Goal: Information Seeking & Learning: Learn about a topic

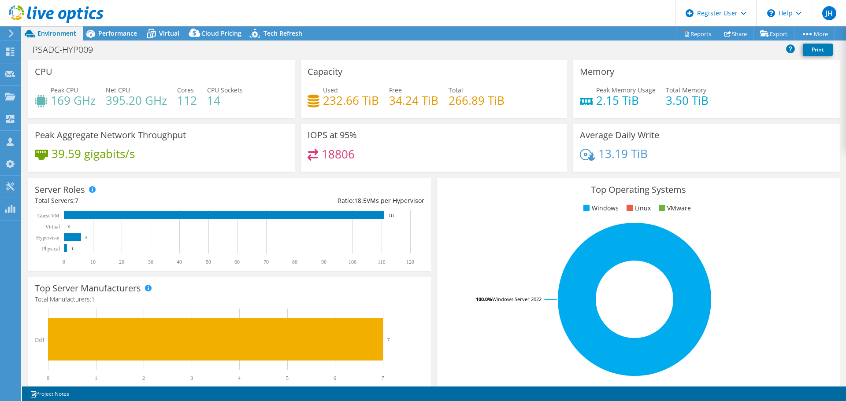
select select "USD"
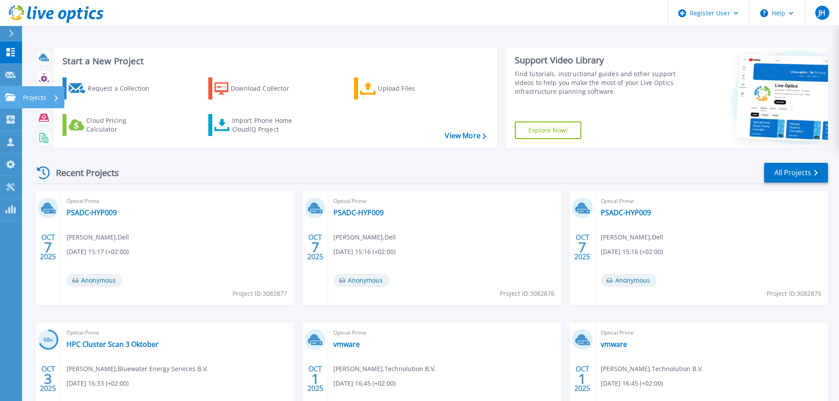
click at [12, 93] on icon at bounding box center [10, 96] width 11 height 7
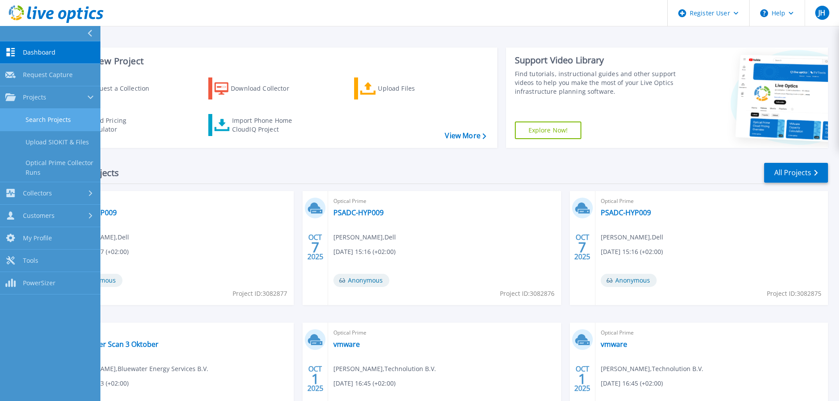
click at [46, 119] on link "Search Projects" at bounding box center [50, 120] width 100 height 22
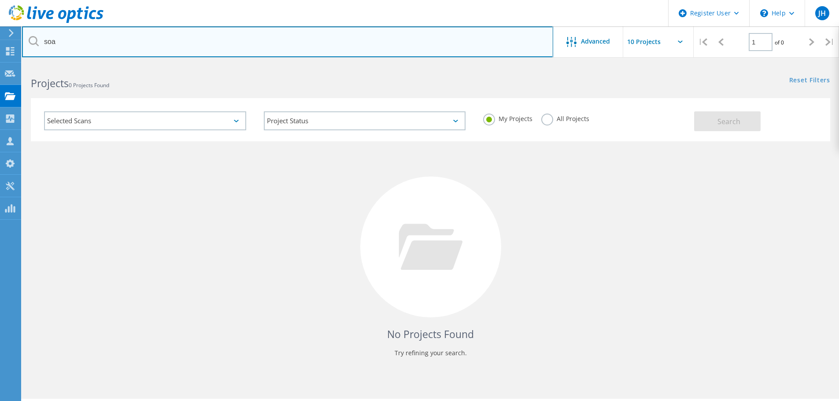
click at [104, 37] on input "soa" at bounding box center [287, 41] width 531 height 31
drag, startPoint x: 97, startPoint y: 40, endPoint x: 33, endPoint y: 40, distance: 63.9
click at [33, 40] on div "soa" at bounding box center [287, 41] width 531 height 31
type input "venco"
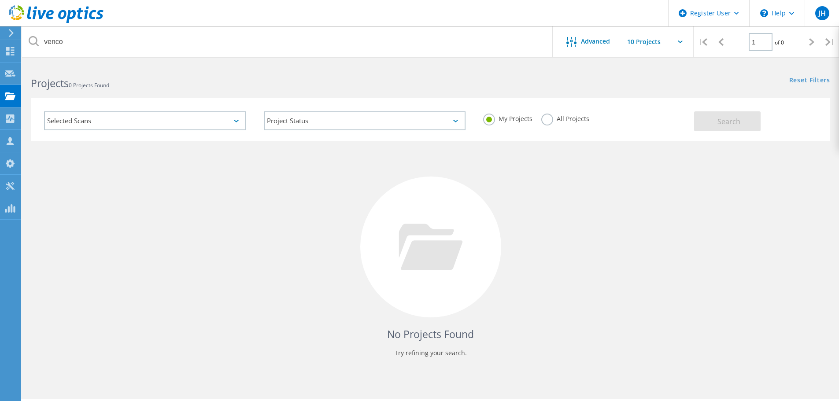
click at [549, 122] on label "All Projects" at bounding box center [565, 118] width 48 height 8
click at [0, 0] on input "All Projects" at bounding box center [0, 0] width 0 height 0
click at [726, 129] on button "Search" at bounding box center [727, 121] width 67 height 20
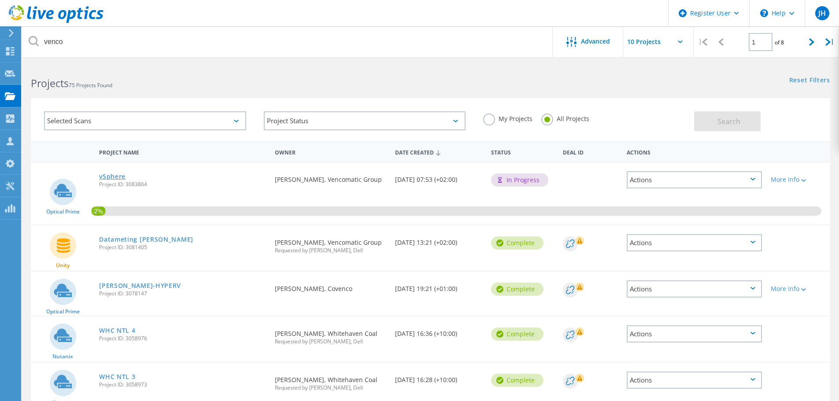
click at [111, 175] on link "vSphere" at bounding box center [112, 177] width 26 height 6
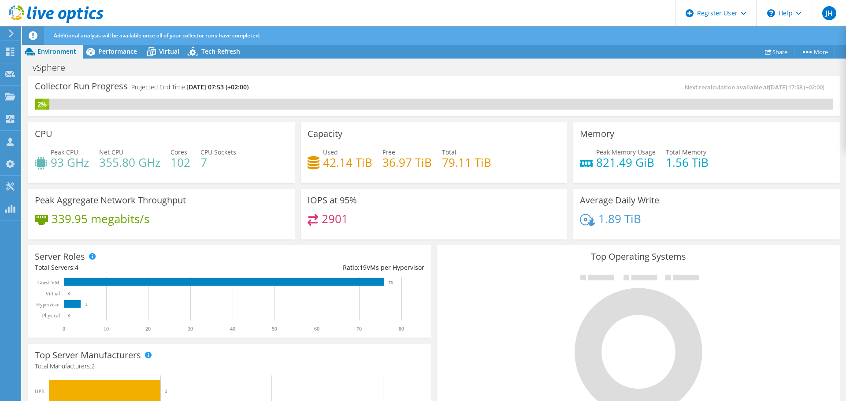
drag, startPoint x: 281, startPoint y: 86, endPoint x: 34, endPoint y: 86, distance: 246.7
click at [34, 86] on div "Collector Run Progress Projected End Time: 10/15/2025, 07:53 (+02:00) Next reca…" at bounding box center [433, 96] width 811 height 41
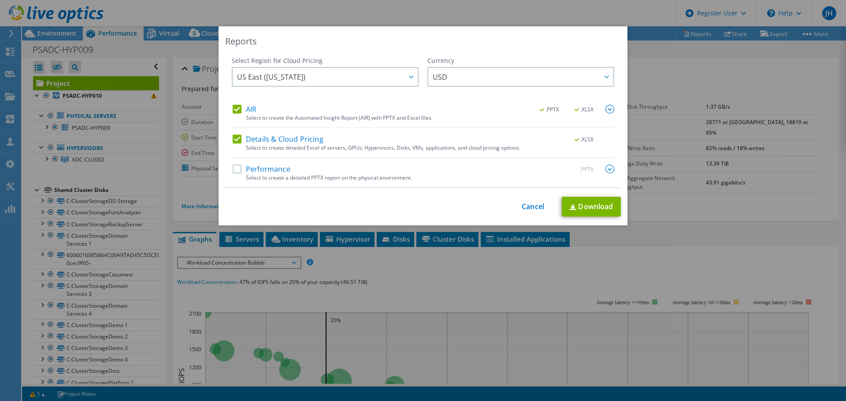
select select "USD"
click at [664, 56] on div "Reports Select Region for Cloud Pricing Asia Pacific (Hong Kong) Asia Pacific (…" at bounding box center [423, 200] width 846 height 348
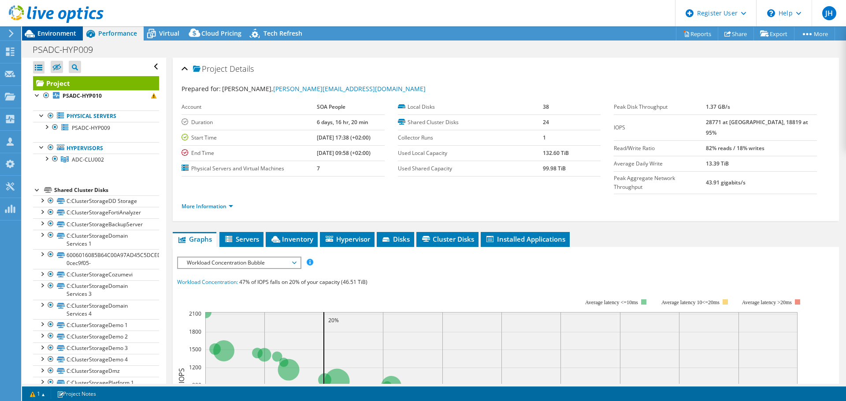
click at [45, 32] on span "Environment" at bounding box center [56, 33] width 39 height 8
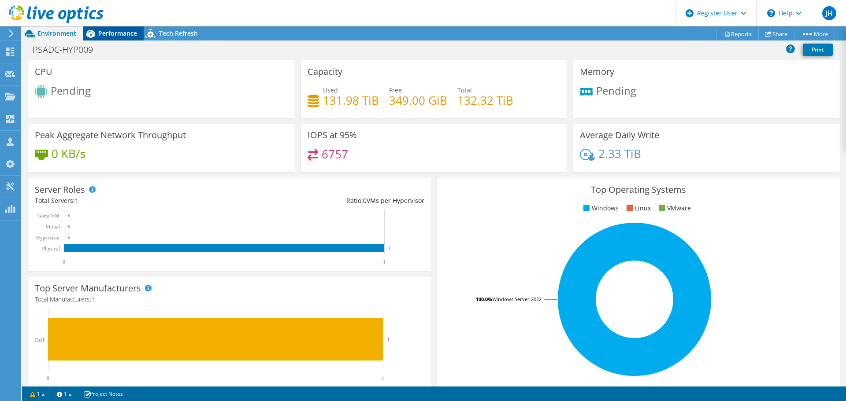
click at [115, 37] on span "Performance" at bounding box center [117, 33] width 39 height 8
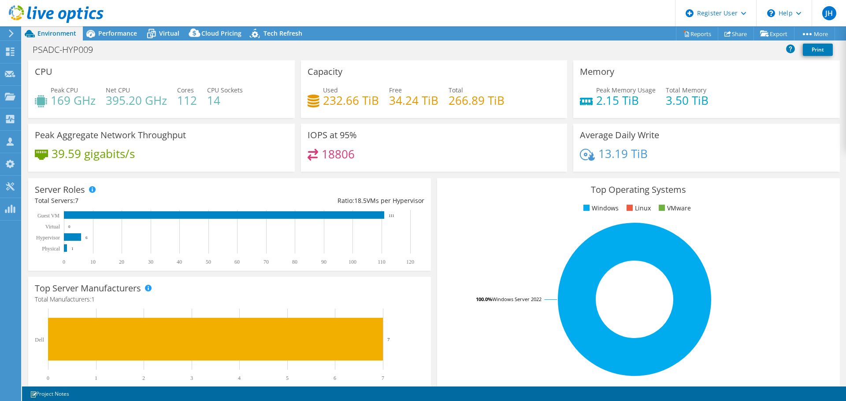
select select "USD"
click at [122, 32] on span "Performance" at bounding box center [117, 33] width 39 height 8
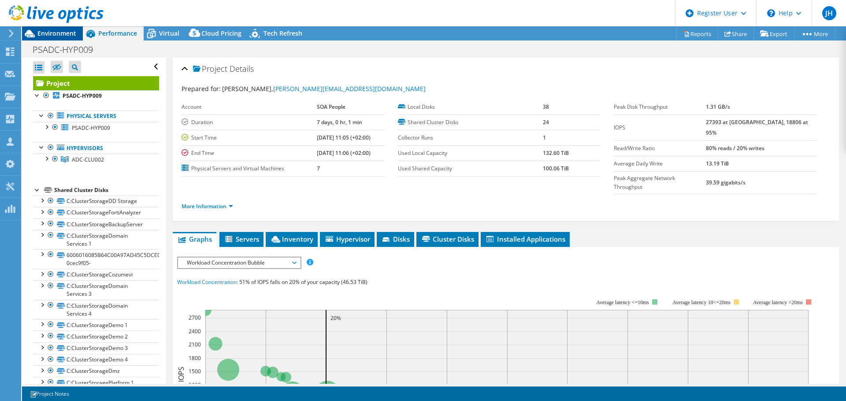
click at [58, 35] on span "Environment" at bounding box center [56, 33] width 39 height 8
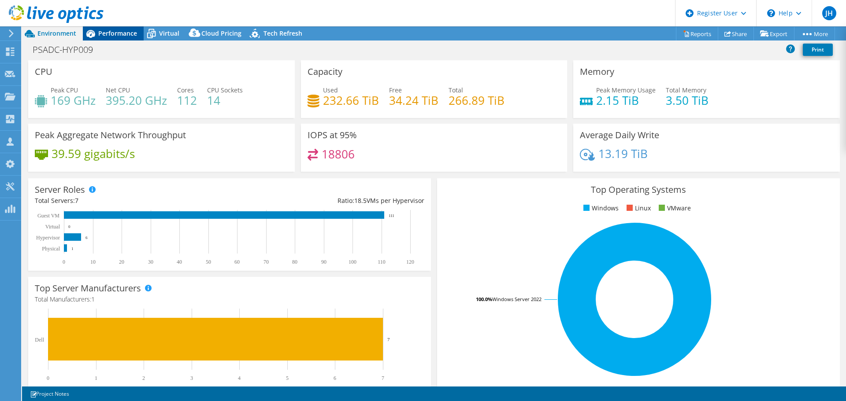
click at [115, 34] on span "Performance" at bounding box center [117, 33] width 39 height 8
select select "EUFrankfurt"
select select "USD"
click at [124, 33] on span "Performance" at bounding box center [117, 33] width 39 height 8
